Goal: Entertainment & Leisure: Consume media (video, audio)

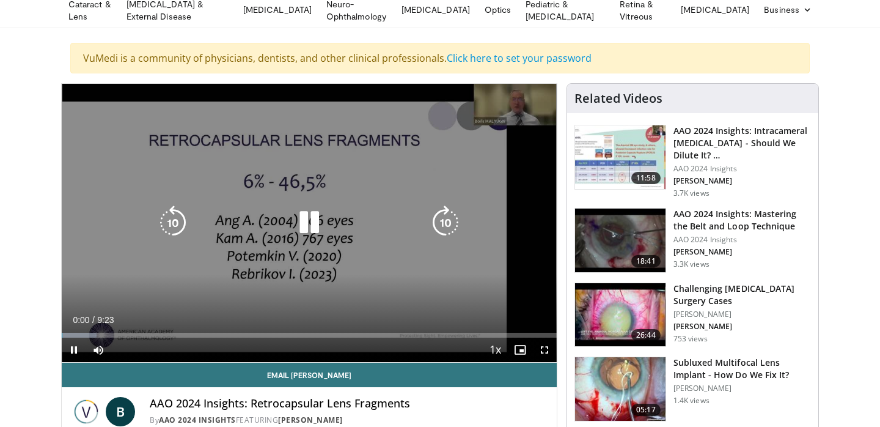
scroll to position [87, 0]
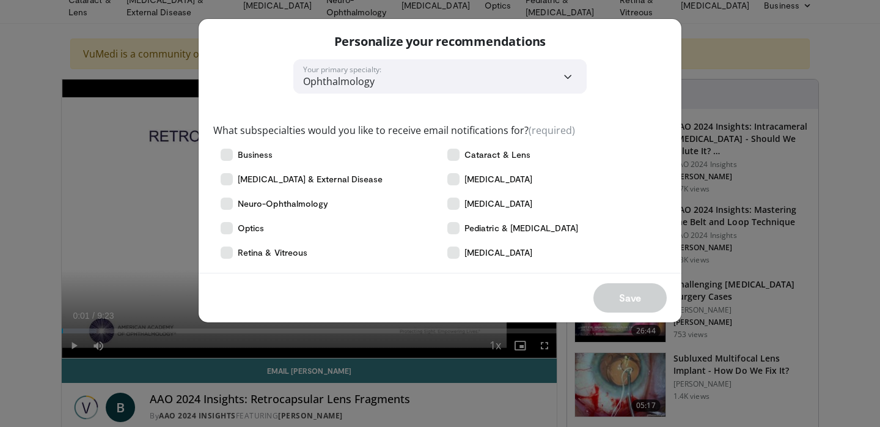
click at [32, 89] on div "**********" at bounding box center [440, 213] width 880 height 427
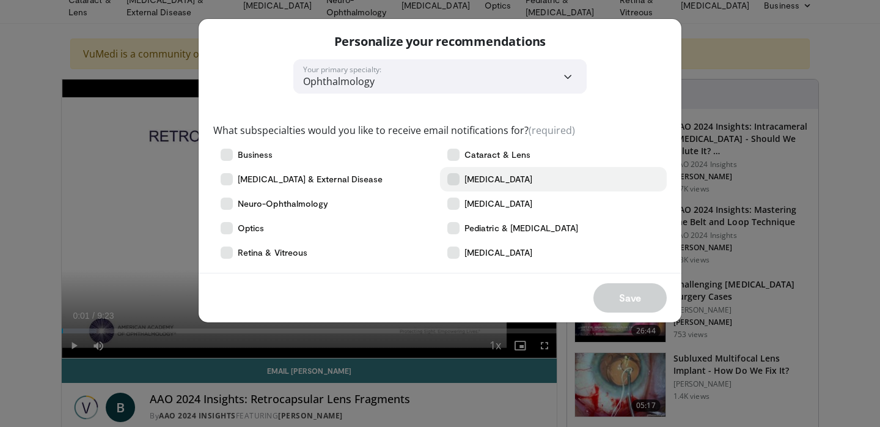
click at [452, 182] on icon at bounding box center [453, 179] width 12 height 12
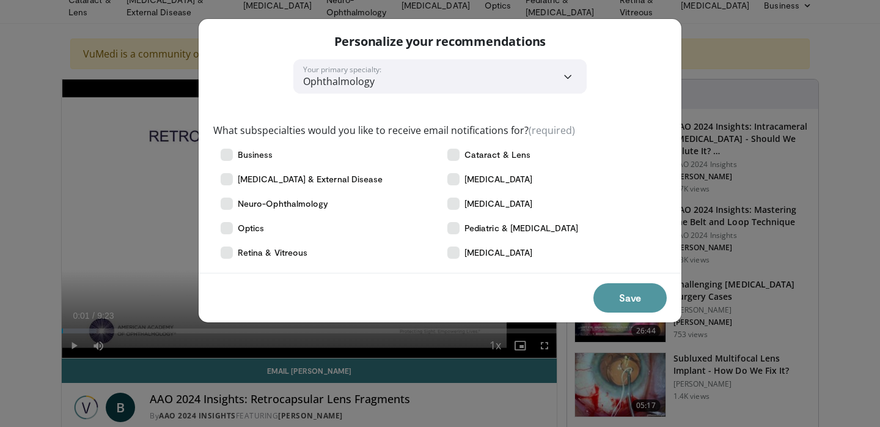
click at [610, 297] on button "Save" at bounding box center [629, 297] width 73 height 29
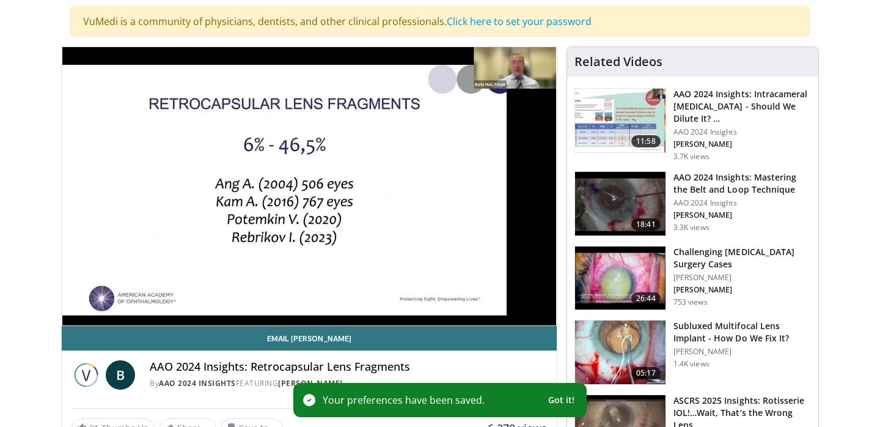
scroll to position [122, 0]
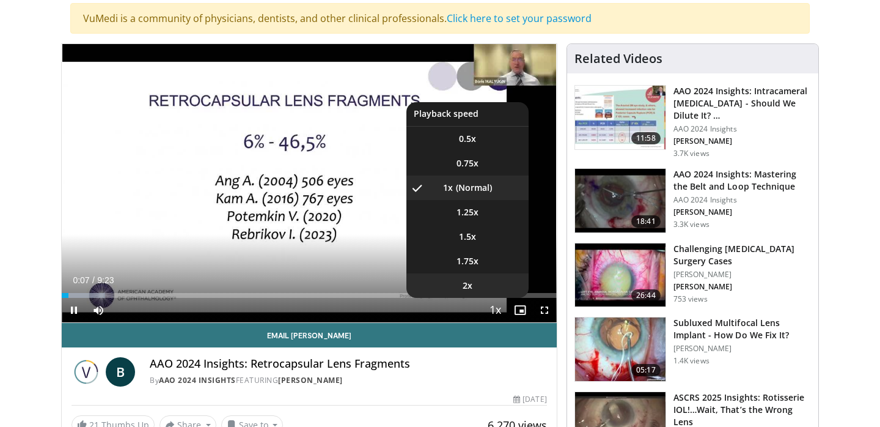
click at [481, 282] on li "2x" at bounding box center [467, 285] width 122 height 24
click at [477, 233] on li "1.5x" at bounding box center [467, 236] width 122 height 24
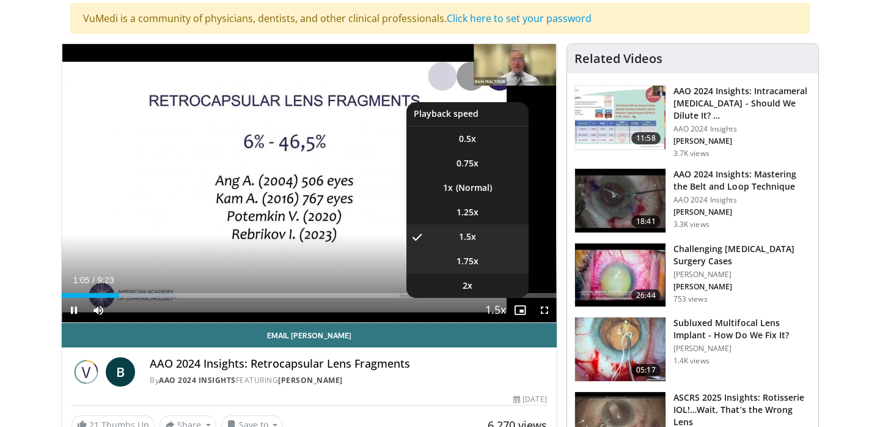
click at [483, 259] on li "1.75x" at bounding box center [467, 261] width 122 height 24
click at [478, 182] on li "1x" at bounding box center [467, 187] width 122 height 24
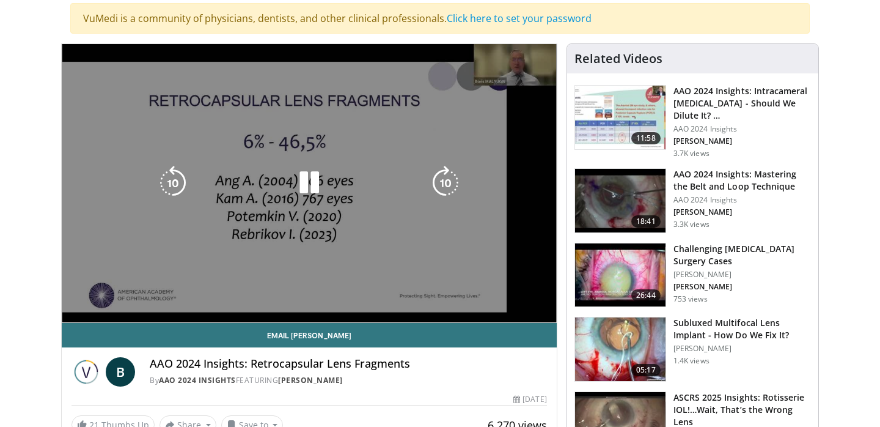
click at [483, 242] on div "10 seconds Tap to unmute" at bounding box center [309, 183] width 495 height 278
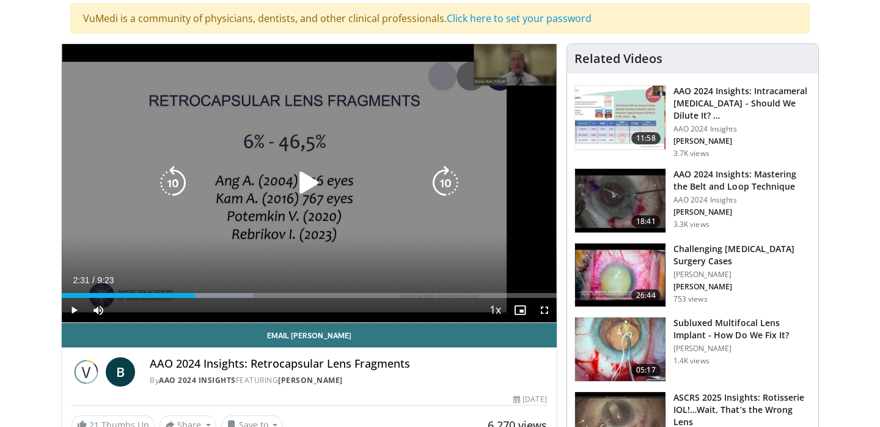
click at [307, 186] on icon "Video Player" at bounding box center [309, 183] width 34 height 34
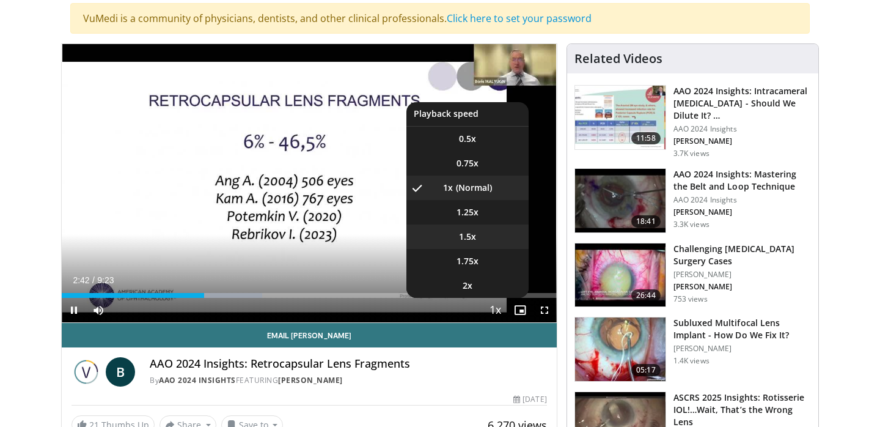
click at [479, 237] on li "1.5x" at bounding box center [467, 236] width 122 height 24
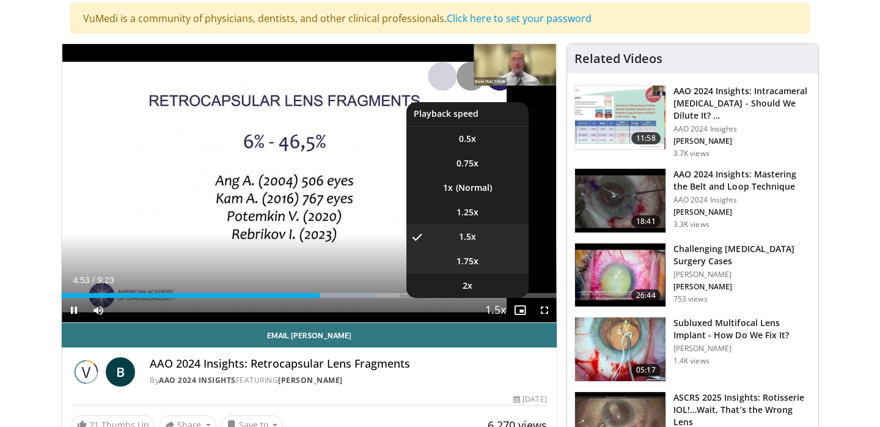
click at [491, 260] on li "1.75x" at bounding box center [467, 261] width 122 height 24
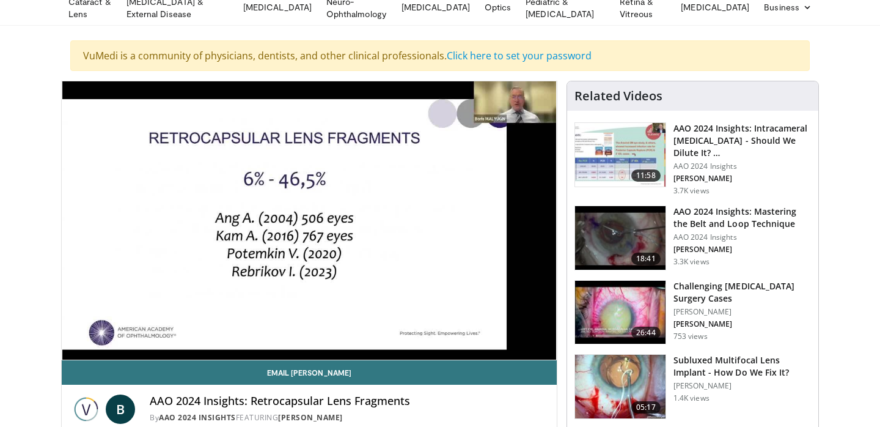
scroll to position [84, 0]
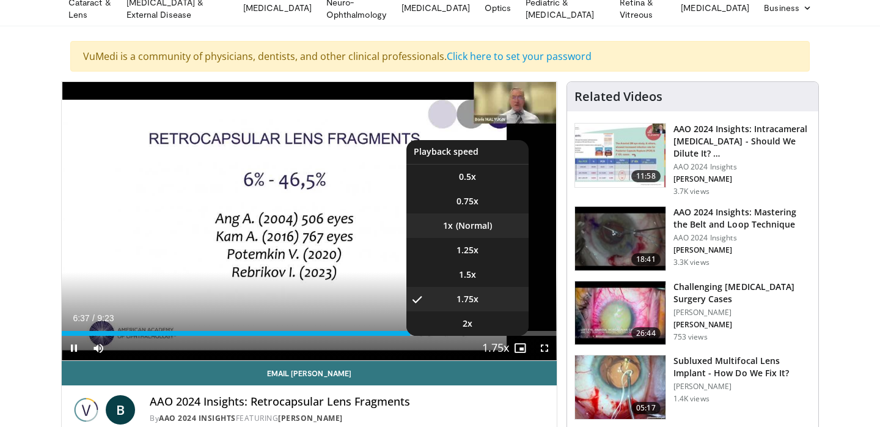
click at [482, 227] on li "1x" at bounding box center [467, 225] width 122 height 24
click at [476, 272] on li "1.5x" at bounding box center [467, 274] width 122 height 24
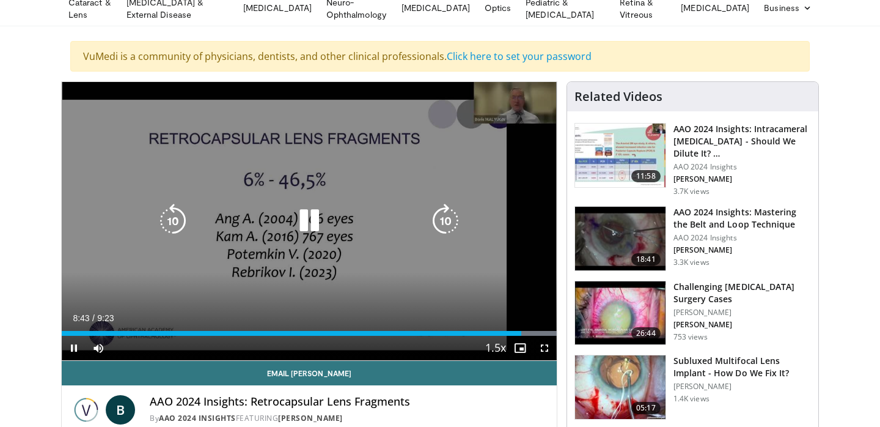
click at [173, 215] on icon "Video Player" at bounding box center [173, 221] width 34 height 34
click at [175, 218] on icon "Video Player" at bounding box center [173, 221] width 34 height 34
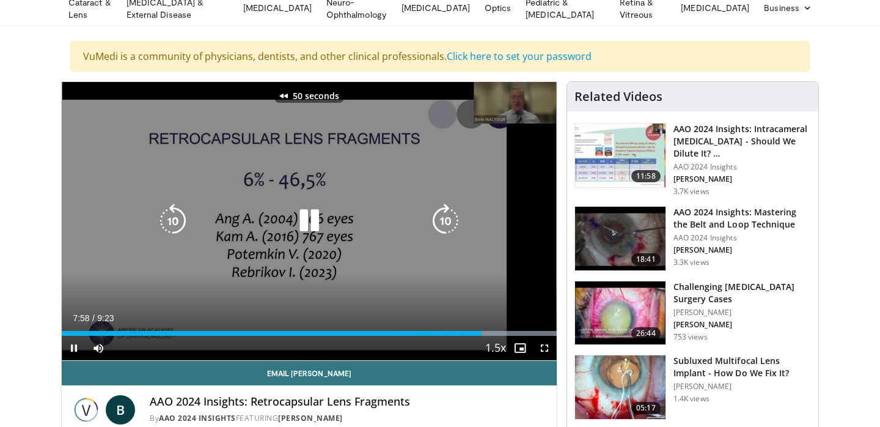
click at [175, 218] on icon "Video Player" at bounding box center [173, 221] width 34 height 34
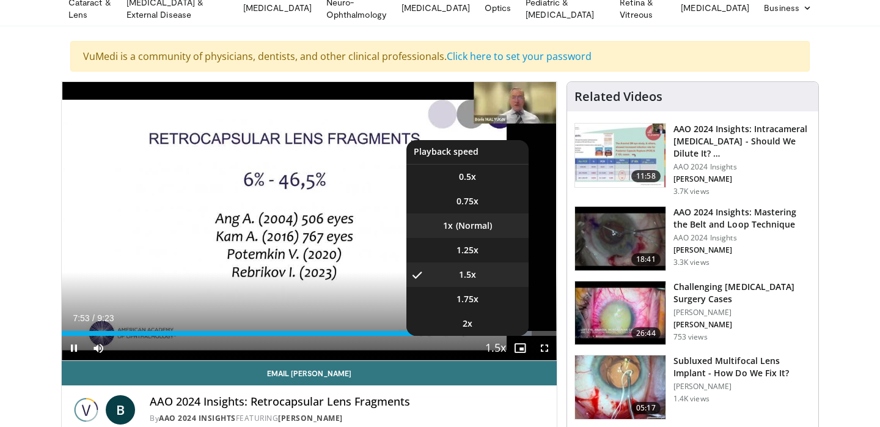
click at [479, 228] on li "1x" at bounding box center [467, 225] width 122 height 24
